Goal: Find contact information: Find contact information

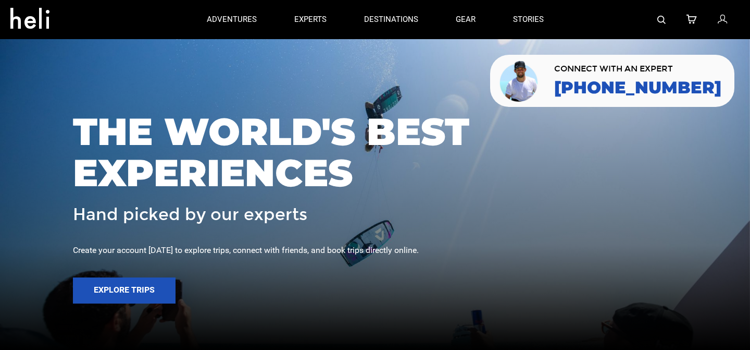
click at [541, 101] on img at bounding box center [519, 81] width 43 height 44
click at [616, 82] on link "[PHONE_NUMBER]" at bounding box center [637, 87] width 167 height 19
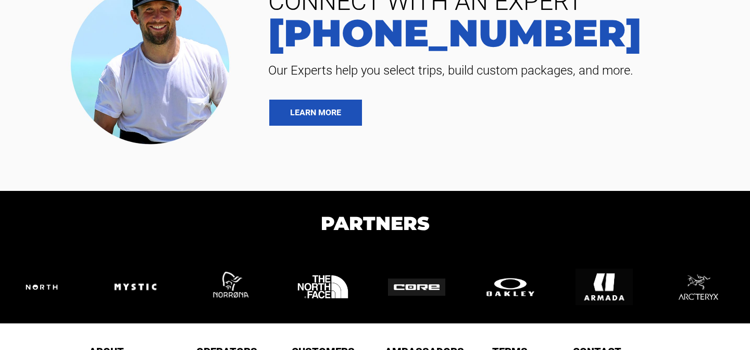
scroll to position [1983, 0]
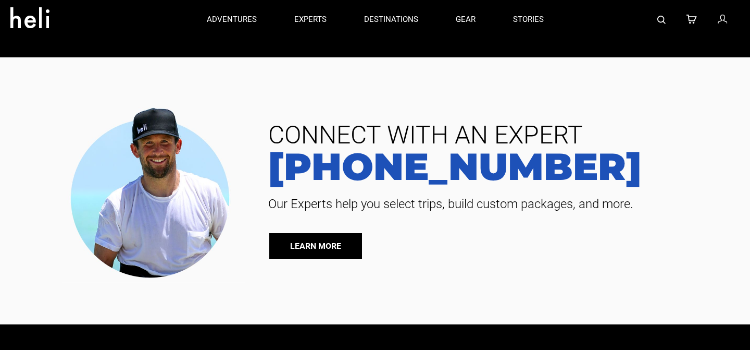
click at [300, 253] on link "LEARN MORE" at bounding box center [315, 246] width 93 height 26
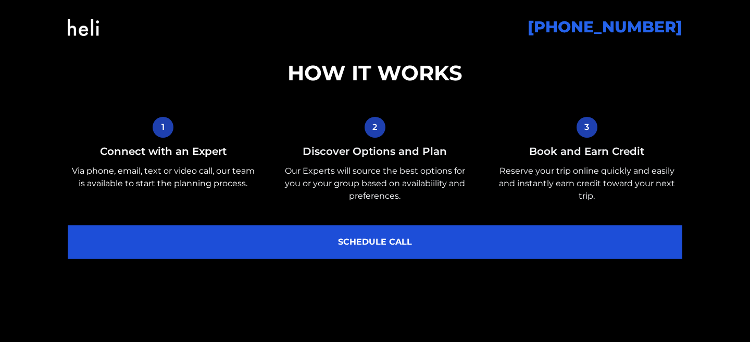
scroll to position [495, 0]
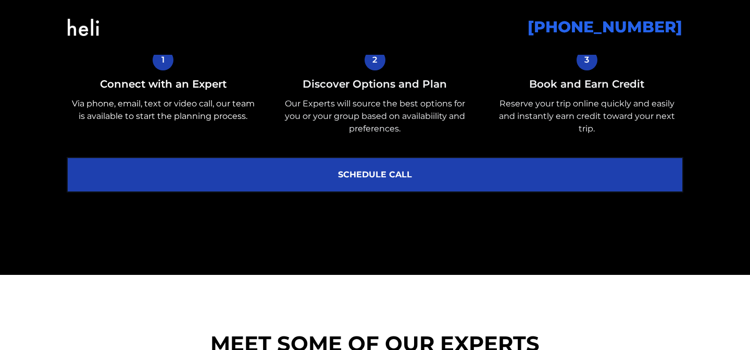
click at [406, 176] on link "SCHEDULE CALL" at bounding box center [375, 174] width 615 height 33
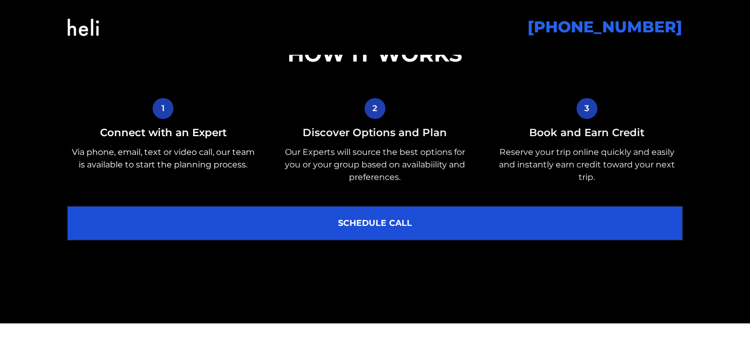
scroll to position [0, 0]
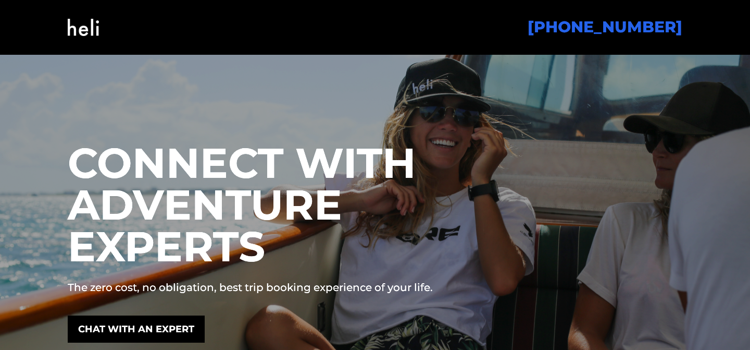
click at [72, 39] on img at bounding box center [83, 27] width 31 height 42
